Goal: Task Accomplishment & Management: Complete application form

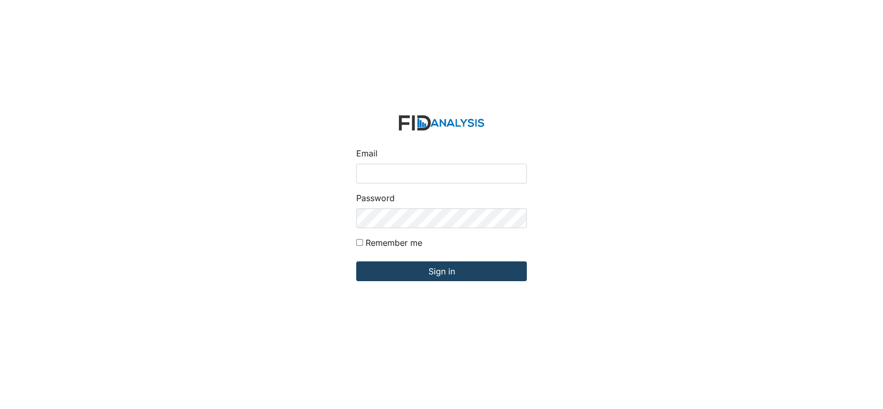
type input "[EMAIL_ADDRESS][DOMAIN_NAME]"
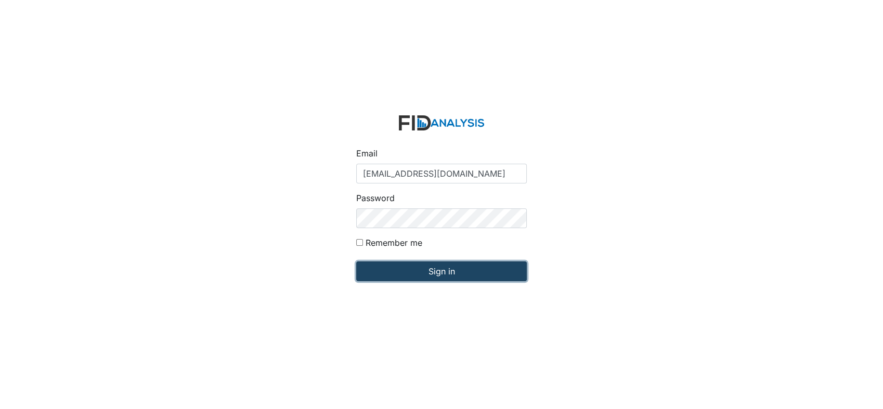
click at [456, 274] on input "Sign in" at bounding box center [441, 272] width 171 height 20
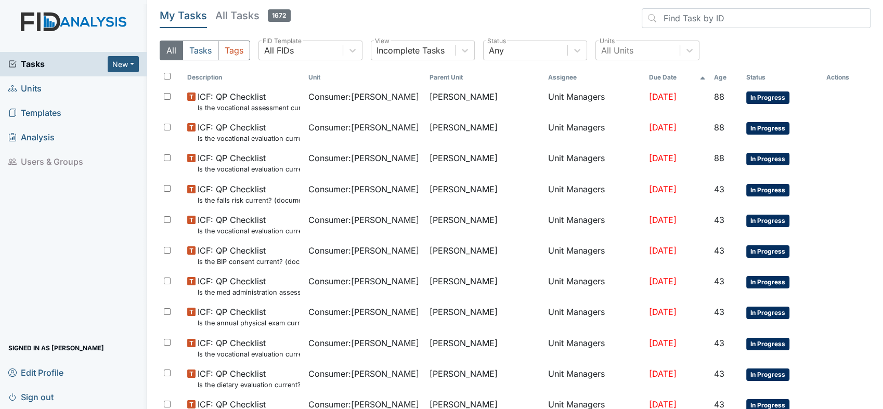
click at [29, 88] on span "Units" at bounding box center [24, 89] width 33 height 16
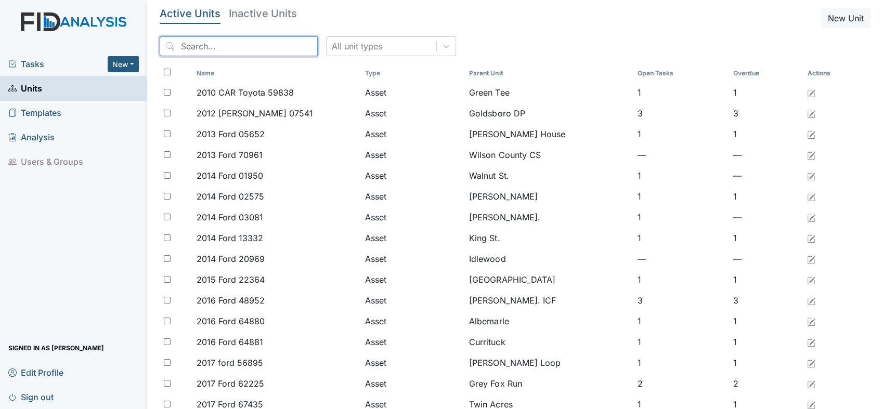
click at [268, 46] on input "search" at bounding box center [239, 46] width 158 height 20
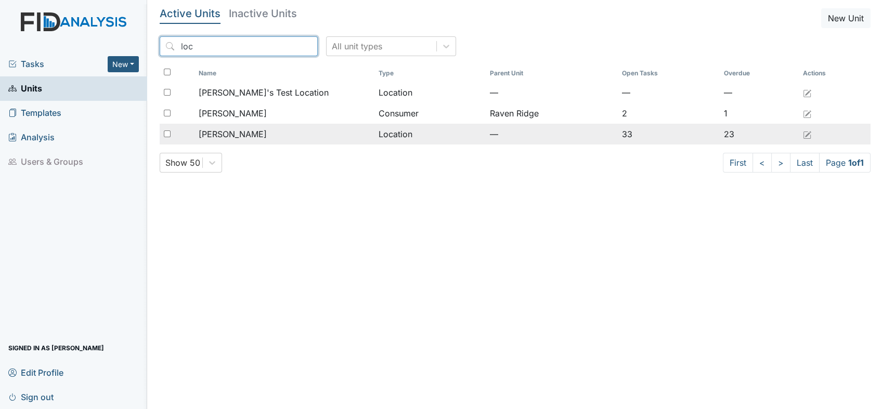
type input "loc"
click at [212, 132] on span "Lockwood" at bounding box center [233, 134] width 68 height 12
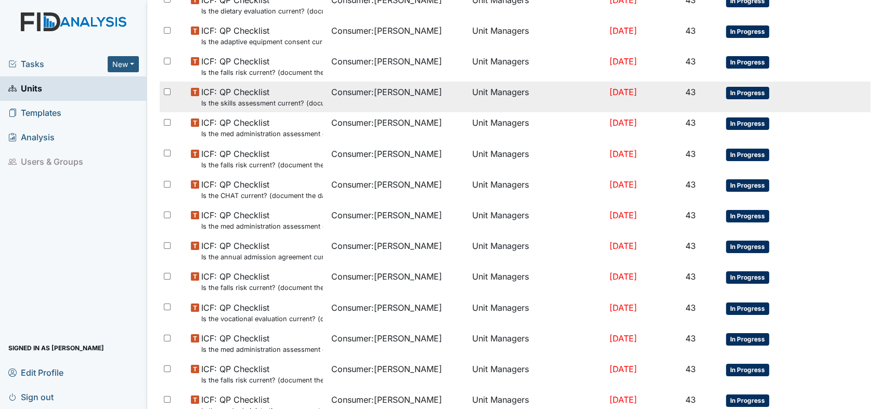
scroll to position [642, 0]
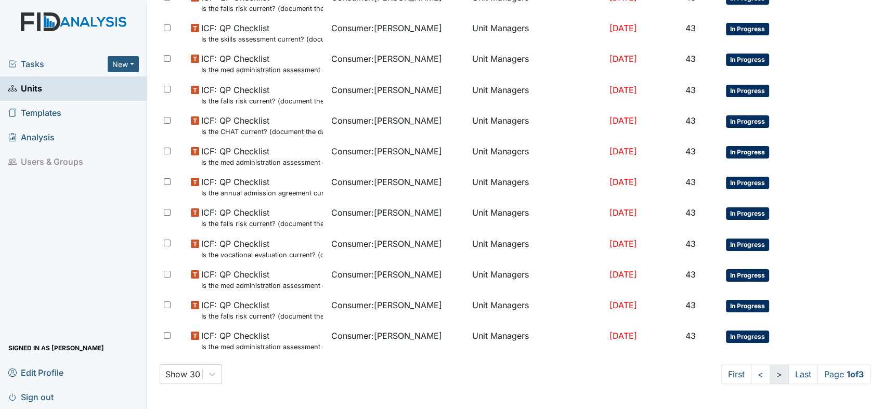
click at [769, 372] on link ">" at bounding box center [778, 374] width 19 height 20
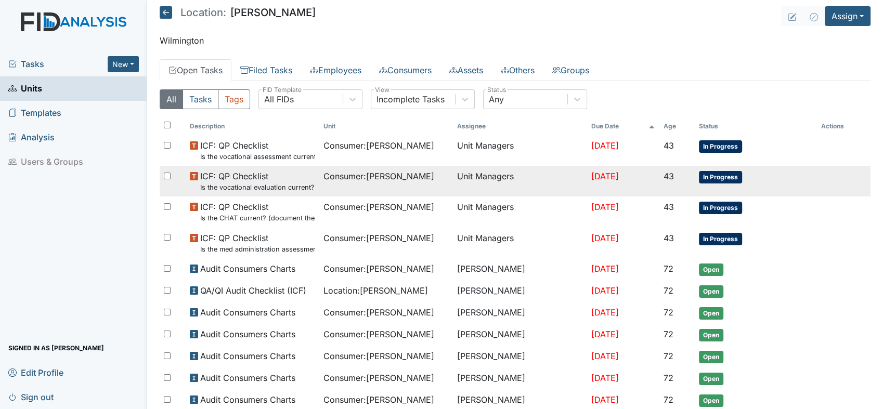
scroll to position [0, 0]
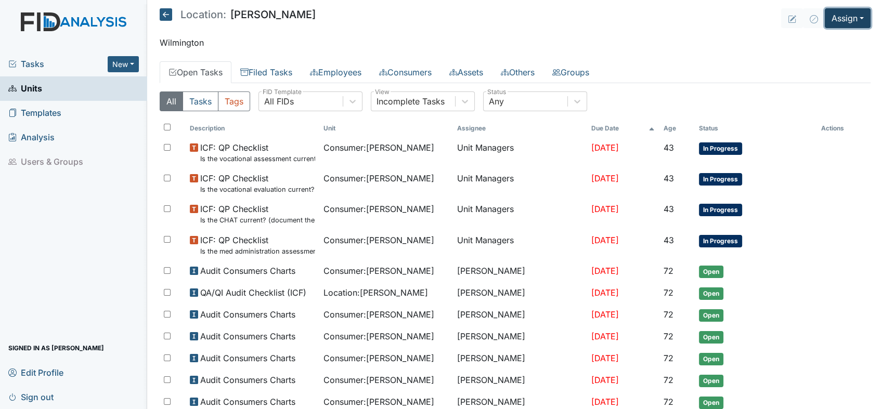
click at [852, 19] on button "Assign" at bounding box center [848, 18] width 46 height 20
click at [831, 60] on link "Assign Inspection" at bounding box center [823, 58] width 94 height 17
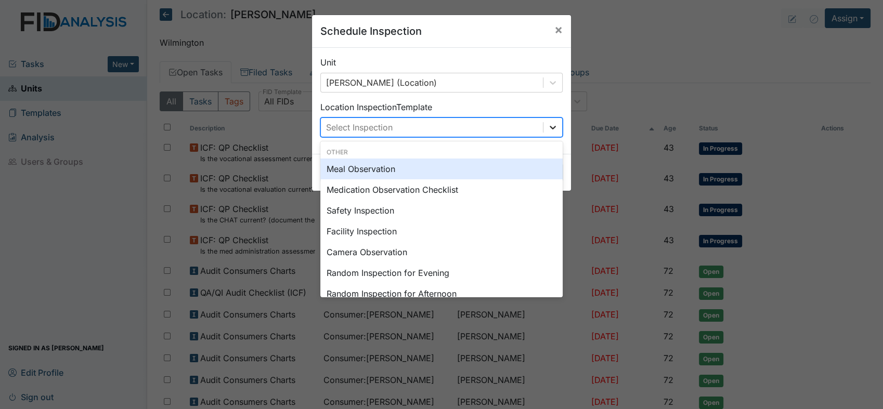
click at [548, 129] on icon at bounding box center [552, 127] width 10 height 10
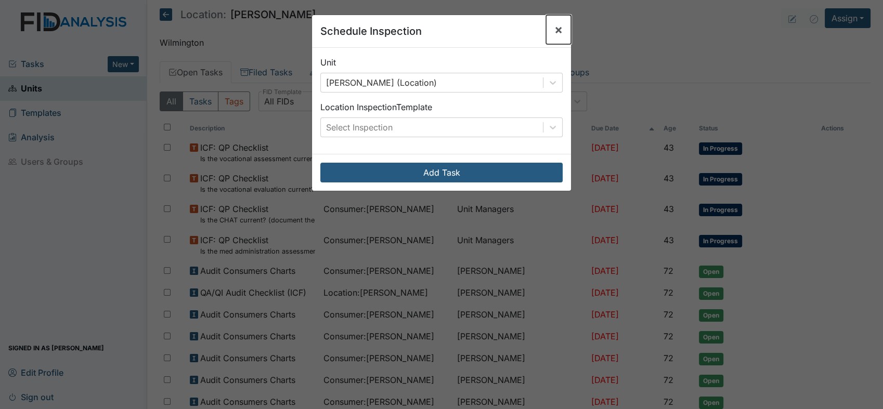
click at [554, 29] on span "×" at bounding box center [558, 29] width 8 height 15
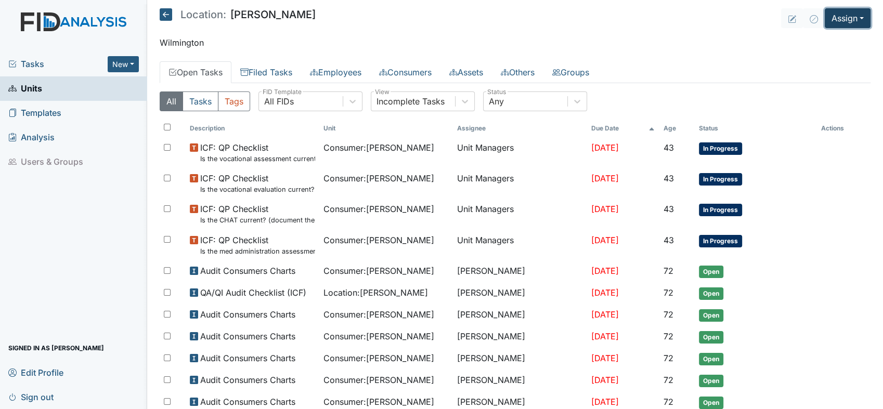
click at [854, 13] on button "Assign" at bounding box center [848, 18] width 46 height 20
click at [822, 41] on link "Assign Form" at bounding box center [823, 42] width 94 height 17
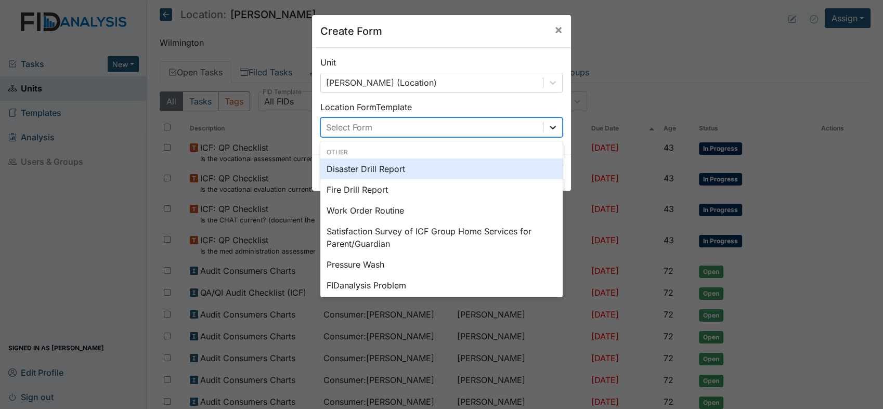
click at [547, 128] on icon at bounding box center [552, 127] width 10 height 10
click at [385, 170] on div "Disaster Drill Report" at bounding box center [441, 169] width 242 height 21
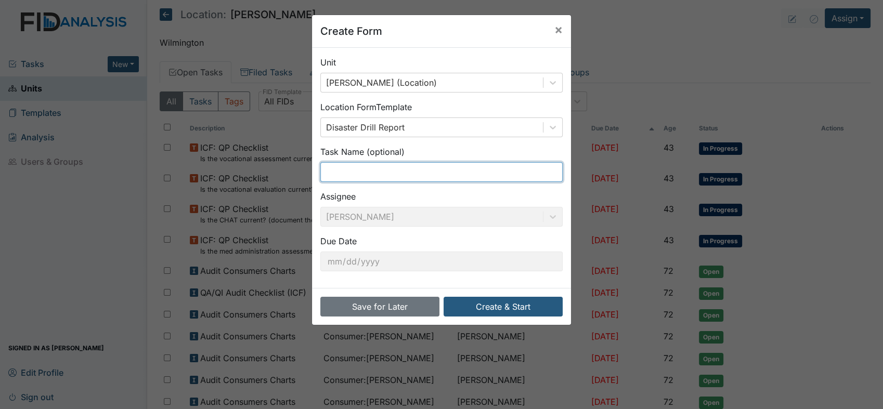
click at [385, 170] on input "text" at bounding box center [441, 172] width 242 height 20
type input "Annual Evacuation"
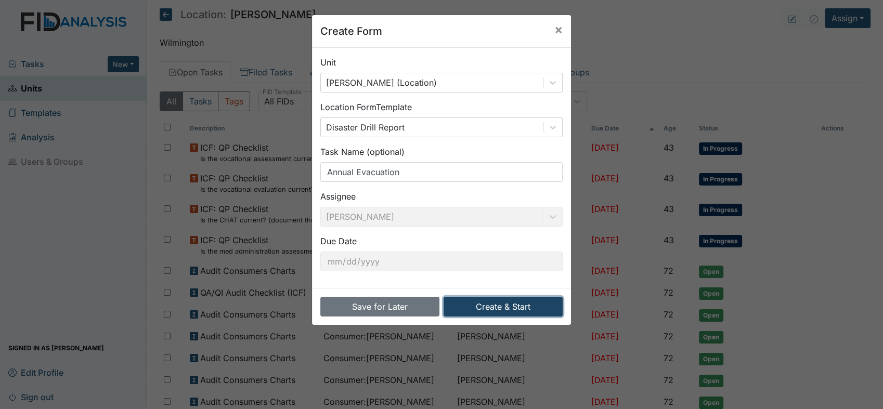
click at [490, 306] on button "Create & Start" at bounding box center [502, 307] width 119 height 20
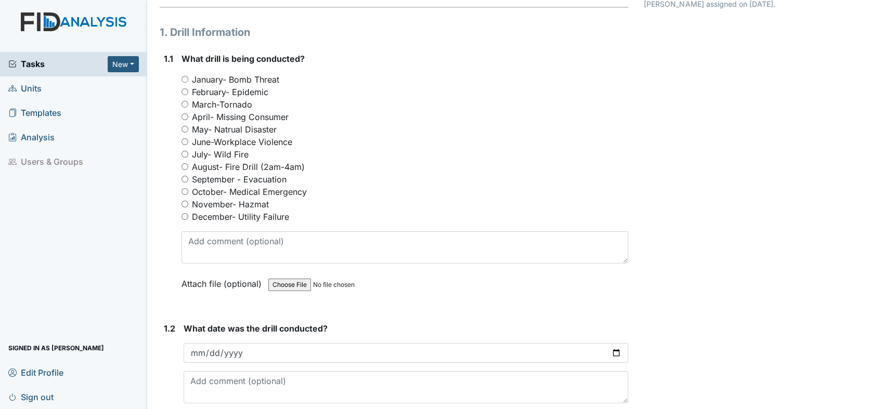
scroll to position [173, 0]
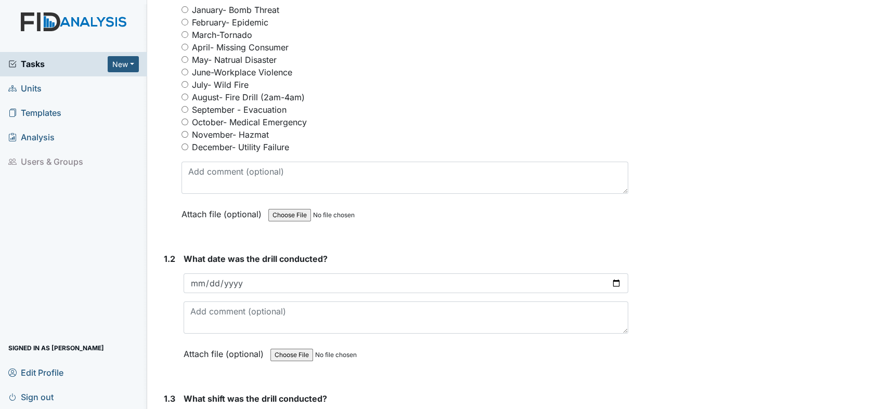
click at [182, 108] on input "September - Evacuation" at bounding box center [184, 109] width 7 height 7
radio input "true"
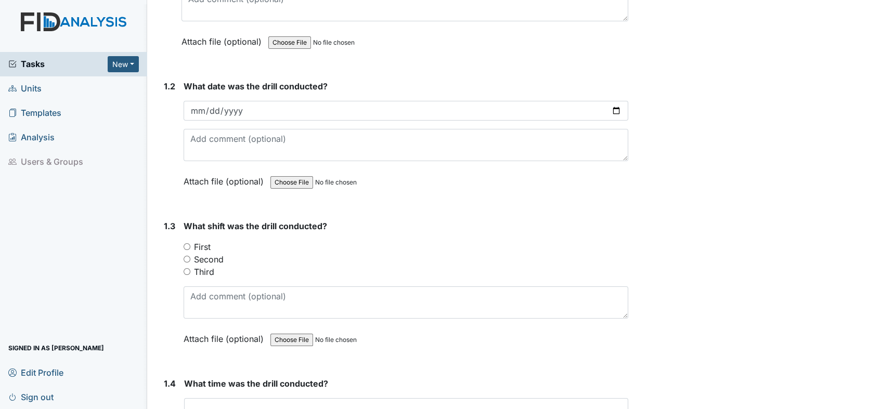
scroll to position [346, 0]
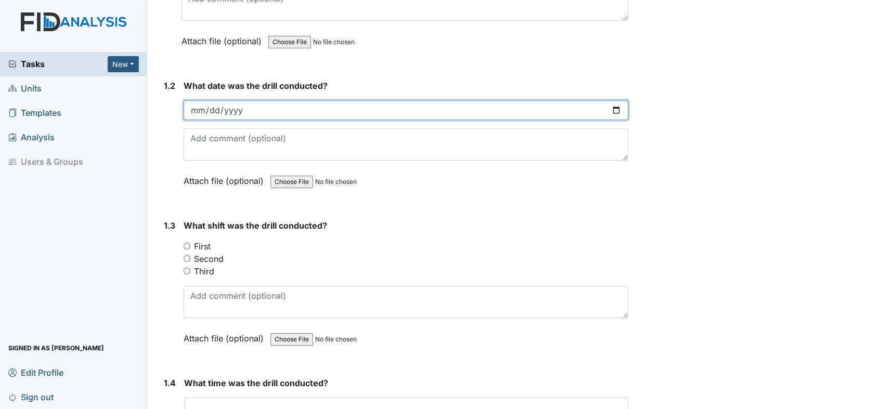
click at [609, 107] on input "date" at bounding box center [406, 110] width 445 height 20
type input "2025-09-25"
click at [612, 108] on input "2025-09-25" at bounding box center [406, 110] width 445 height 20
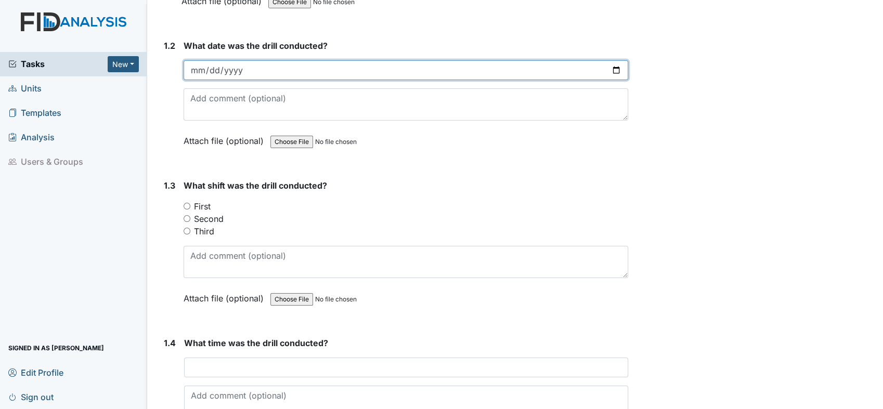
scroll to position [462, 0]
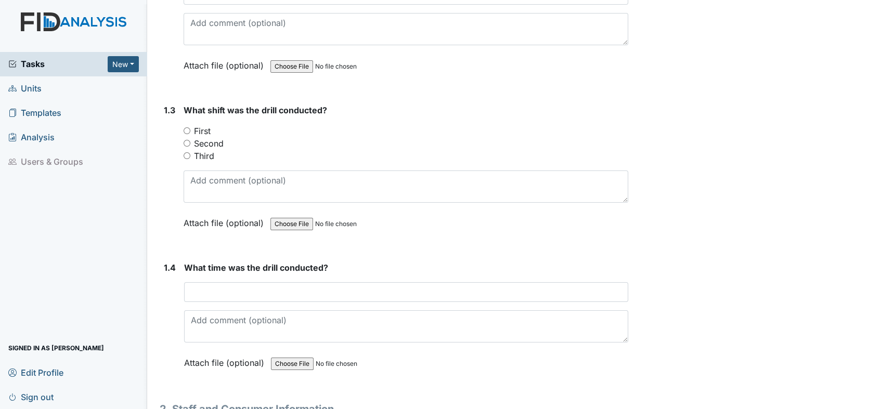
click at [187, 140] on input "Second" at bounding box center [187, 143] width 7 height 7
radio input "true"
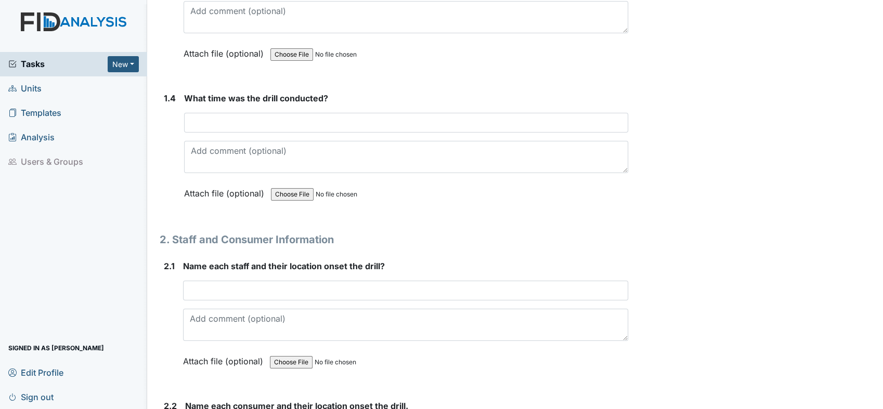
scroll to position [635, 0]
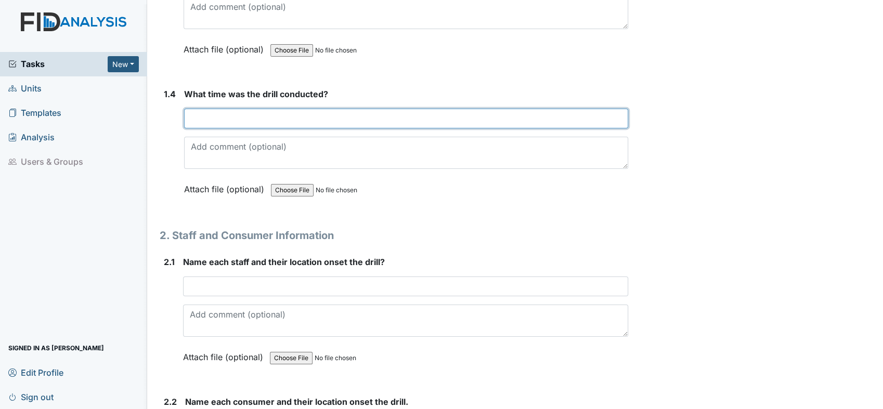
click at [345, 119] on input "text" at bounding box center [406, 119] width 444 height 20
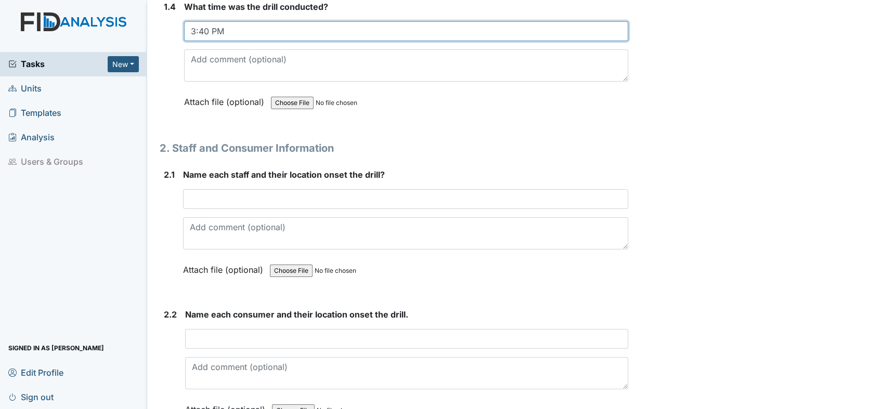
scroll to position [808, 0]
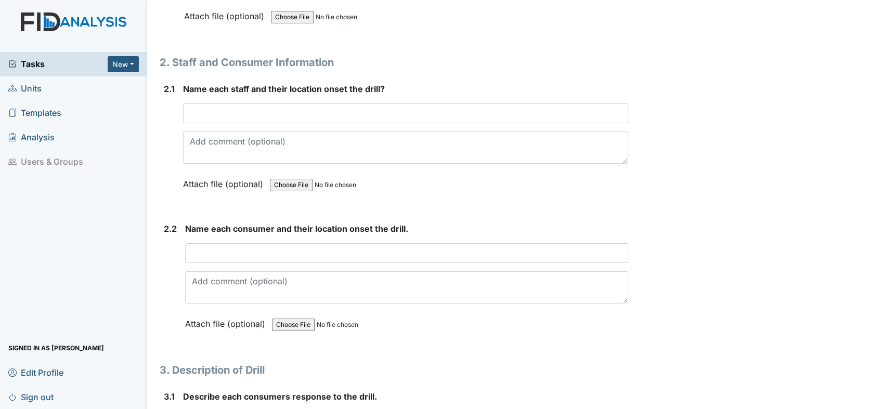
type input "3:40 PM"
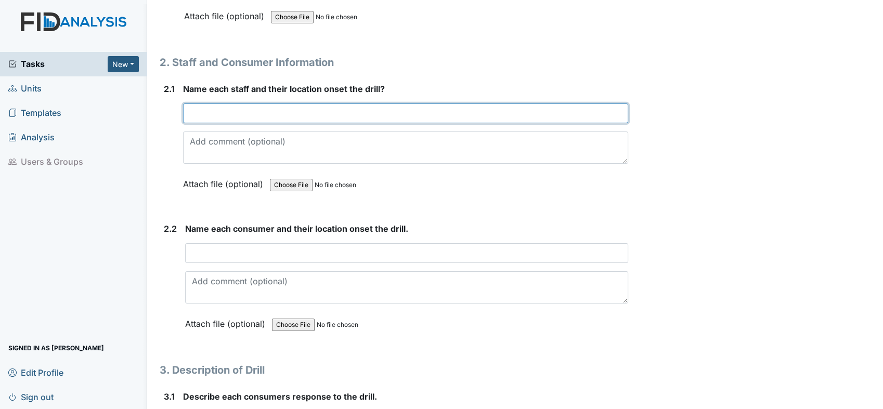
click at [243, 109] on input "text" at bounding box center [405, 113] width 445 height 20
type input "Bri in the kitchen Kathy in the livining room"
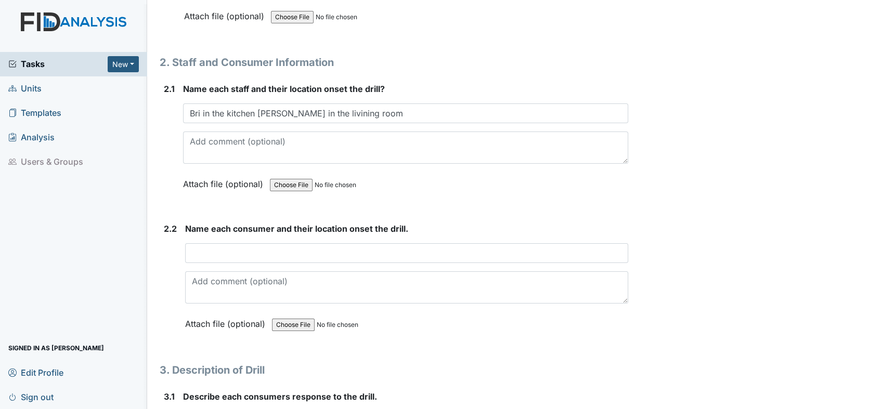
click at [520, 58] on h1 "2. Staff and Consumer Information" at bounding box center [394, 63] width 468 height 16
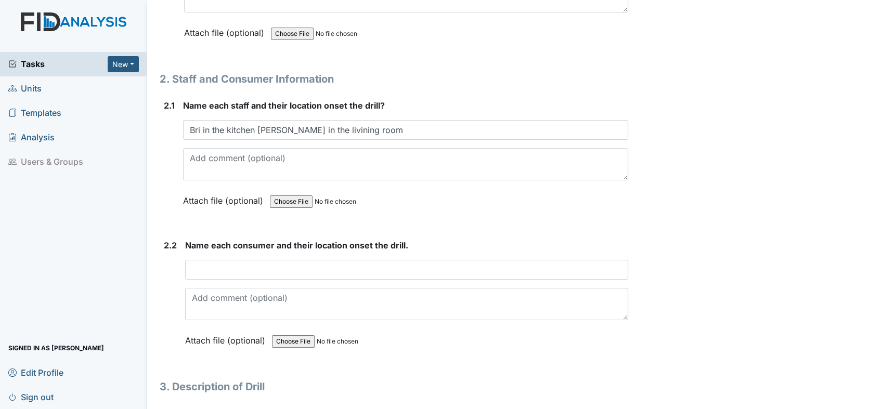
scroll to position [924, 0]
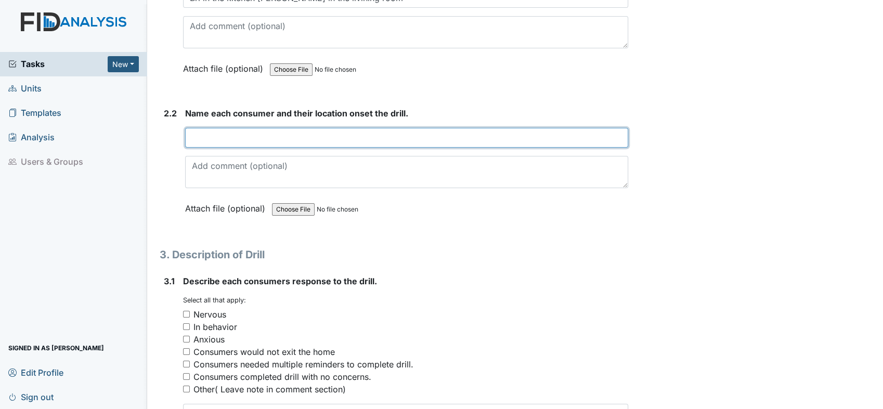
click at [221, 133] on input "text" at bounding box center [406, 138] width 443 height 20
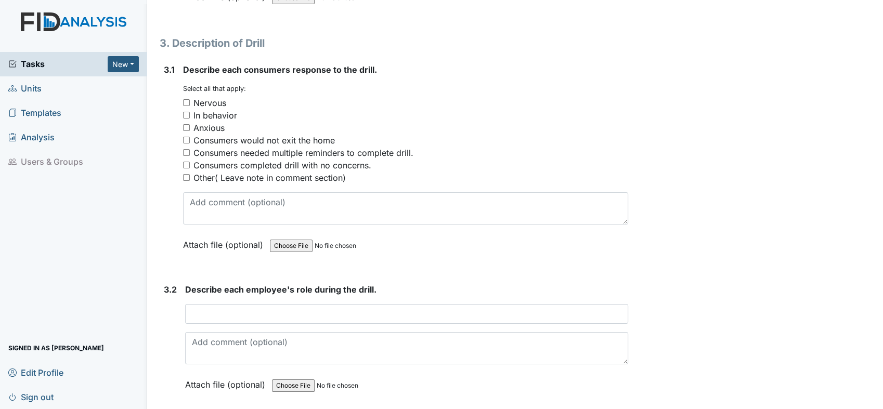
scroll to position [1155, 0]
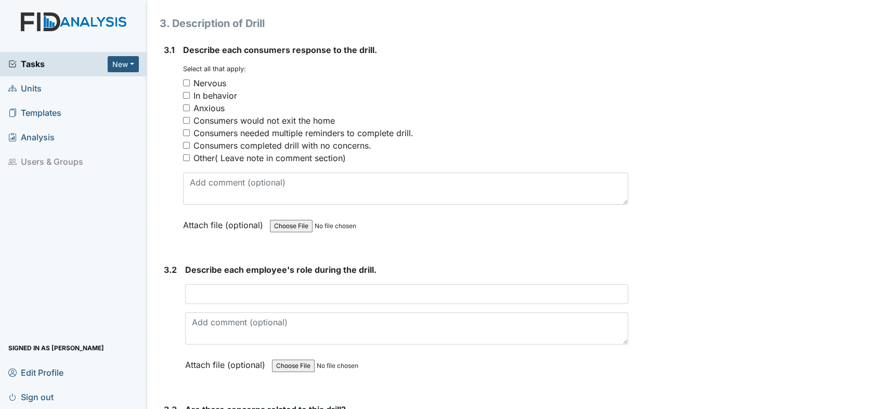
type input "DC, BA, JL, and TS in the living room. AG and TS in the kitchen"
click at [184, 104] on input "Anxious" at bounding box center [186, 107] width 7 height 7
checkbox input "true"
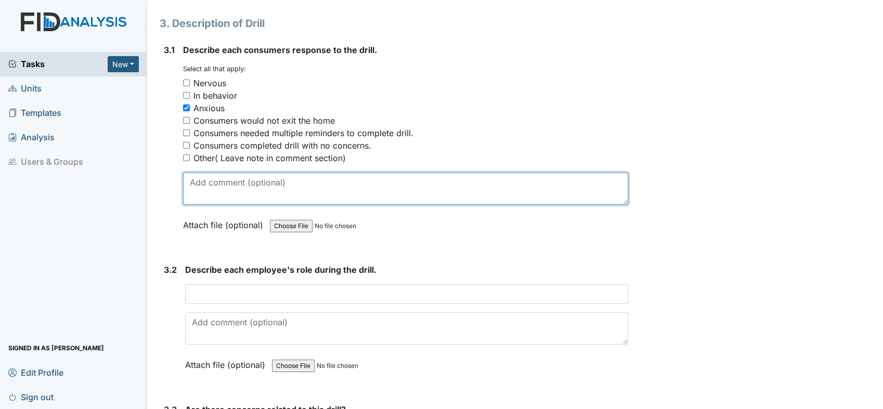
click at [246, 182] on textarea at bounding box center [405, 189] width 445 height 32
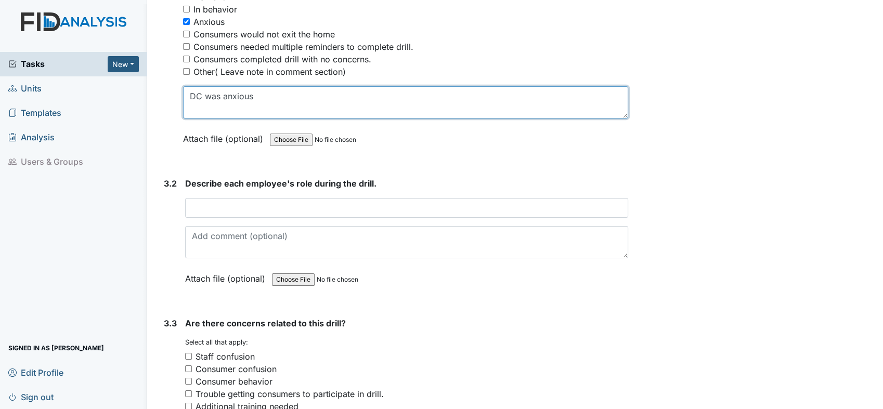
scroll to position [1328, 0]
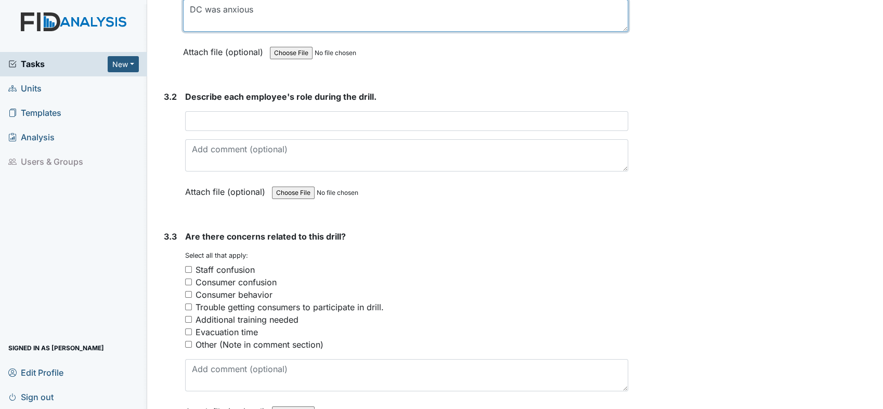
type textarea "DC was anxious"
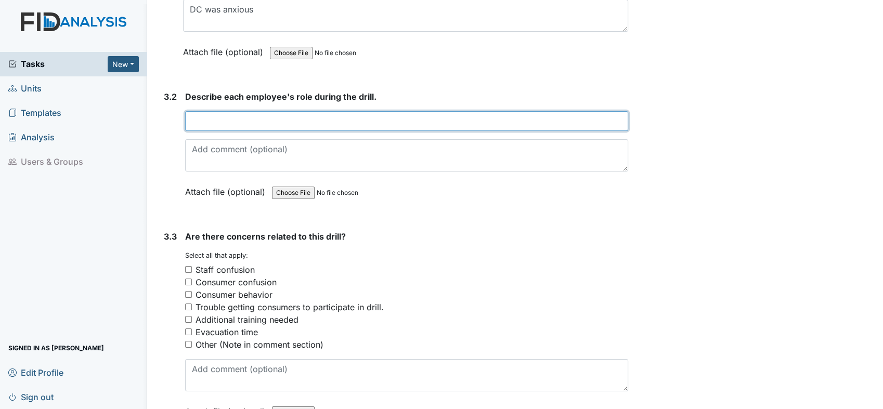
click at [291, 114] on input "text" at bounding box center [406, 121] width 443 height 20
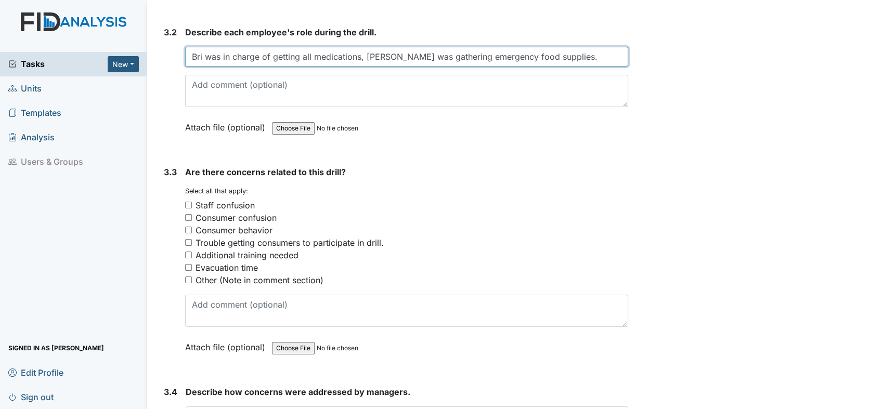
scroll to position [1501, 0]
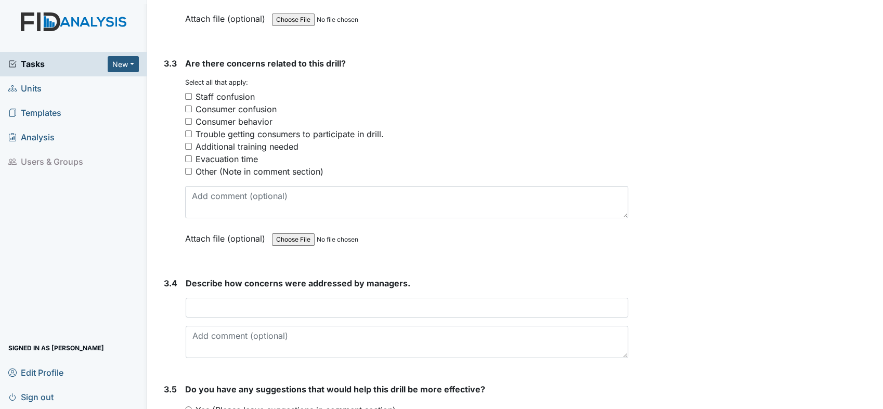
type input "Bri was in charge of getting all medications, Kathy was gathering emergency foo…"
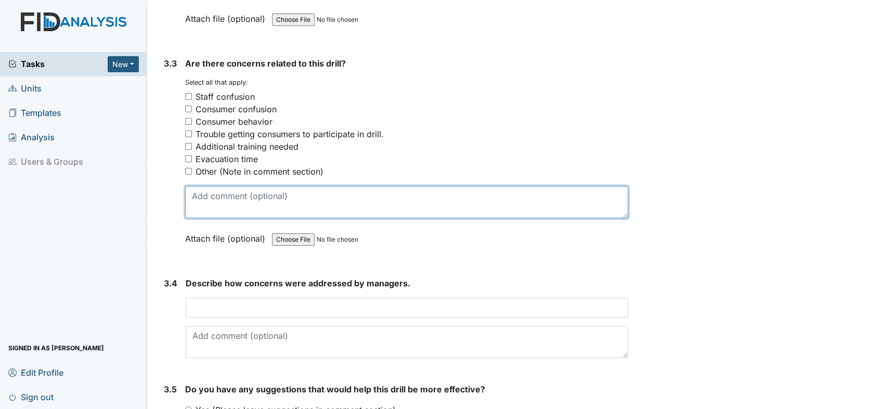
click at [219, 193] on textarea at bounding box center [406, 202] width 443 height 32
type textarea "No concerns with staff at this time. Staff new what items needed to"
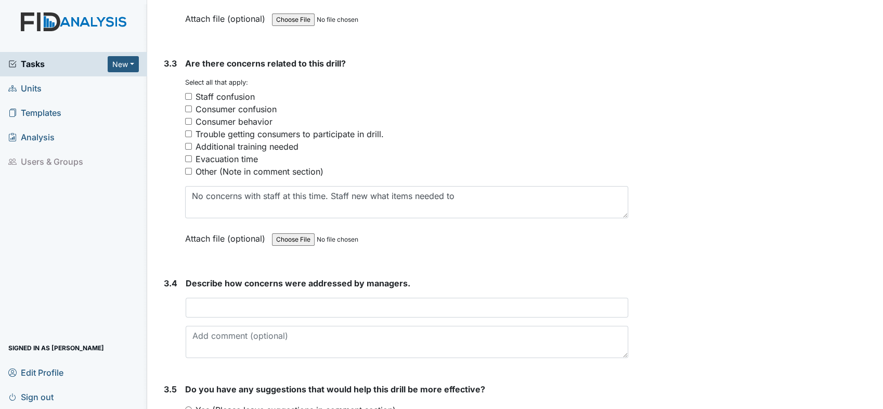
click at [43, 295] on div "Tasks New Form Inspection Document Bundle Units Templates Analysis Users & Grou…" at bounding box center [73, 230] width 147 height 357
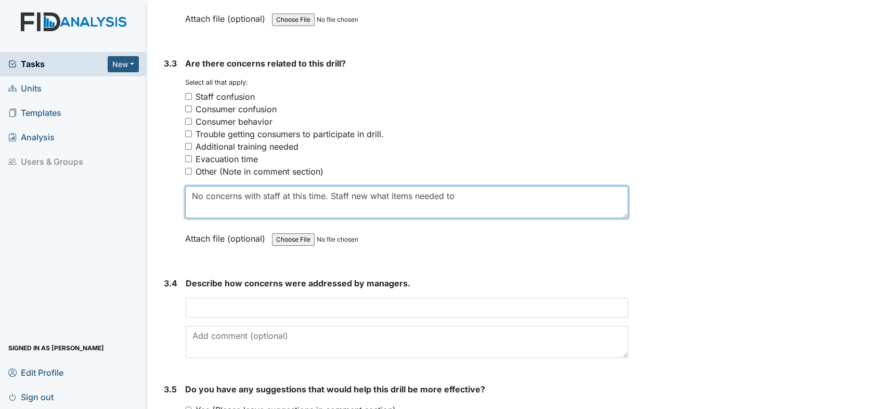
click at [495, 192] on textarea "No concerns with staff at this time. Staff new what items needed to" at bounding box center [406, 202] width 443 height 32
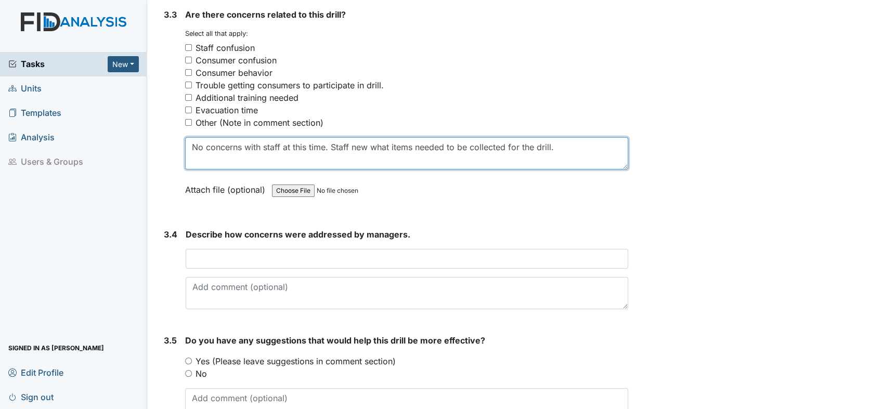
scroll to position [1610, 0]
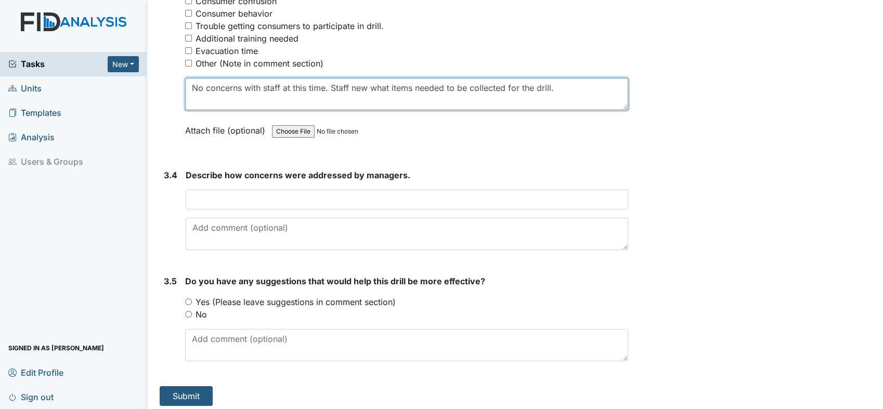
type textarea "No concerns with staff at this time. Staff new what items needed to be collecte…"
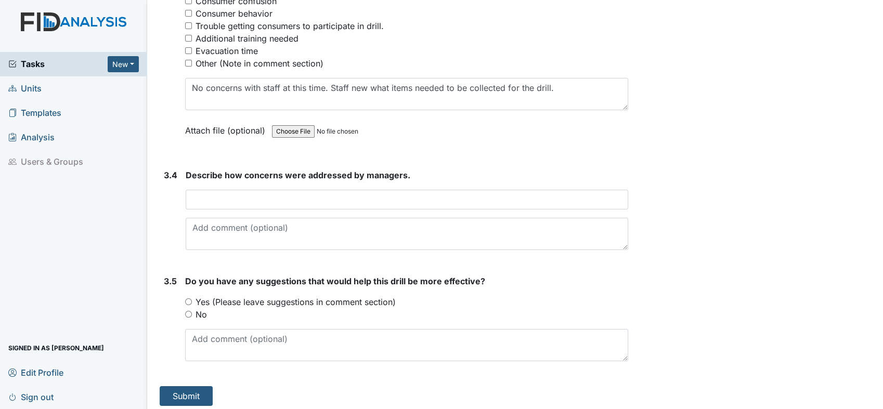
click at [187, 311] on input "No" at bounding box center [188, 314] width 7 height 7
radio input "true"
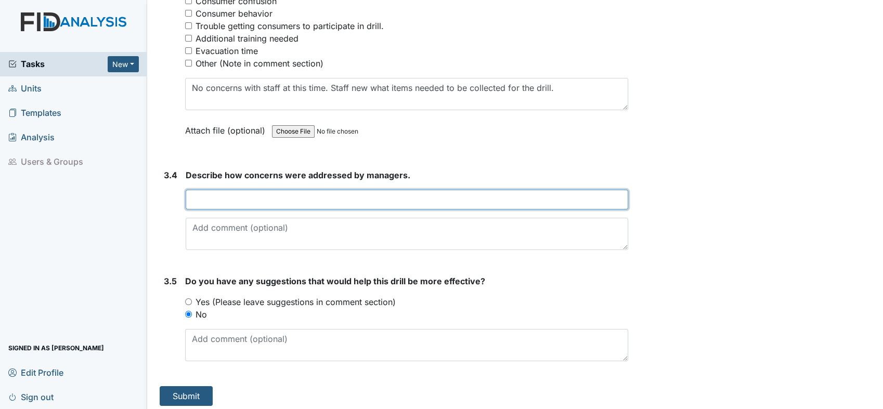
click at [294, 190] on input "text" at bounding box center [407, 200] width 442 height 20
type input "Reviwed drill with staff and consumers."
drag, startPoint x: 349, startPoint y: 194, endPoint x: 181, endPoint y: 182, distance: 168.9
click at [179, 182] on div "3.4 Describe how concerns were addressed by managers. Reviwed drill with staff …" at bounding box center [394, 213] width 468 height 89
type input "None at this time."
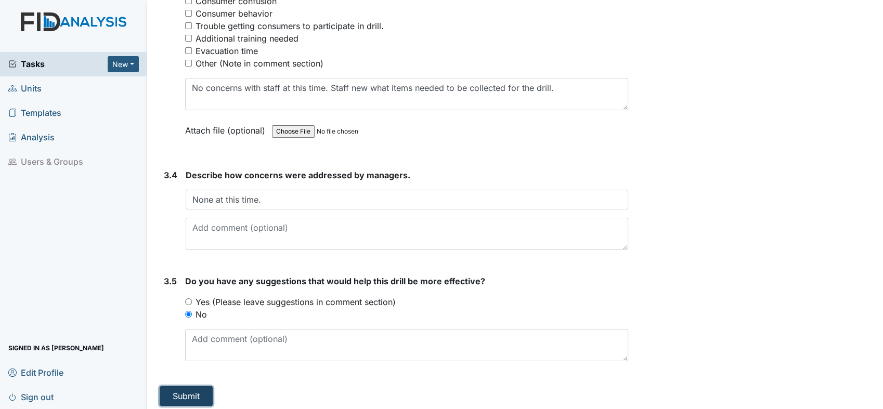
click at [192, 387] on button "Submit" at bounding box center [186, 396] width 53 height 20
